Goal: Task Accomplishment & Management: Manage account settings

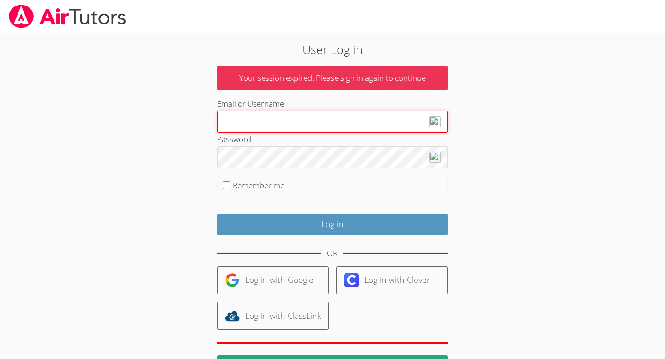
type input "[EMAIL_ADDRESS][DOMAIN_NAME]"
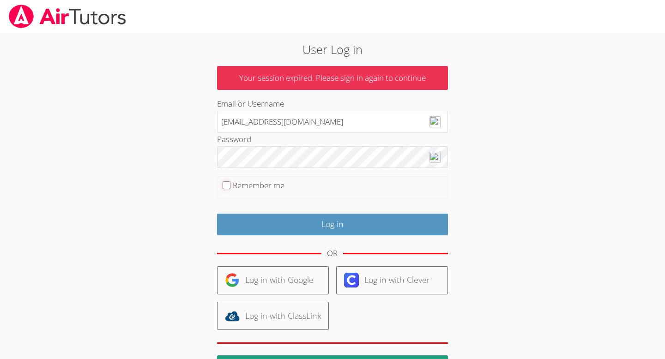
click at [224, 185] on input "Remember me" at bounding box center [226, 185] width 8 height 8
checkbox input "true"
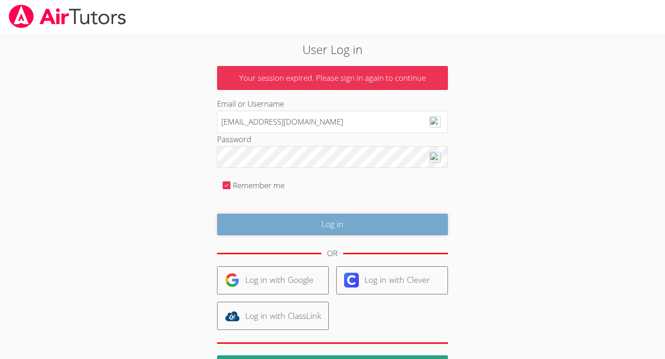
click at [282, 230] on input "Log in" at bounding box center [332, 225] width 231 height 22
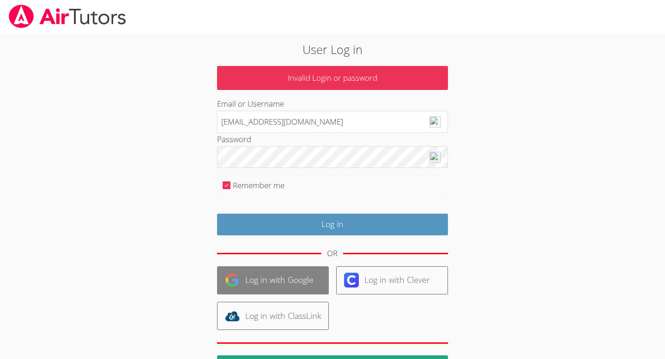
click at [281, 283] on link "Log in with Google" at bounding box center [273, 280] width 112 height 28
